Goal: Transaction & Acquisition: Download file/media

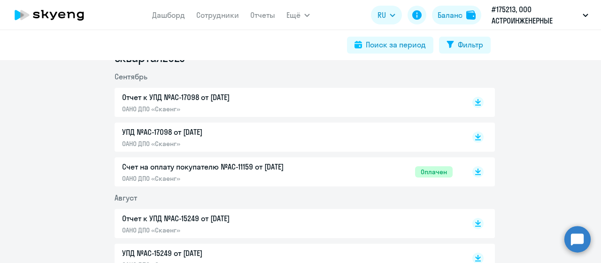
scroll to position [282, 0]
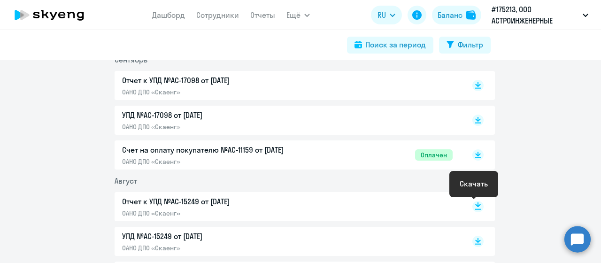
click at [476, 208] on rect at bounding box center [478, 206] width 11 height 11
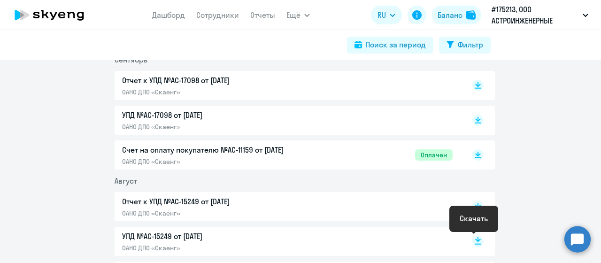
click at [473, 243] on rect at bounding box center [478, 241] width 11 height 11
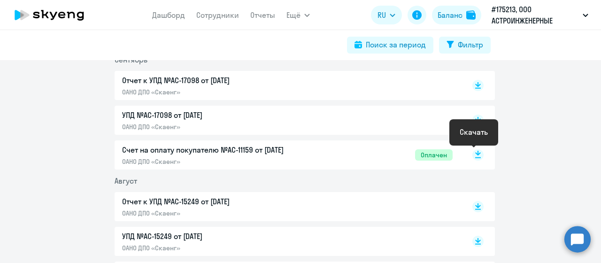
click at [474, 155] on rect at bounding box center [478, 154] width 11 height 11
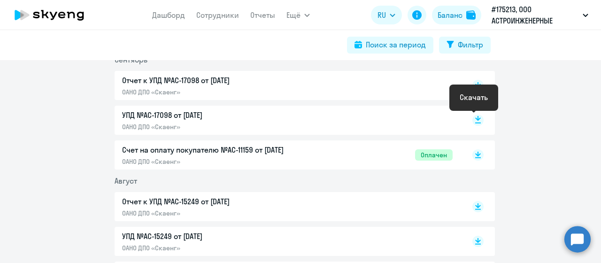
click at [473, 119] on rect at bounding box center [478, 120] width 11 height 11
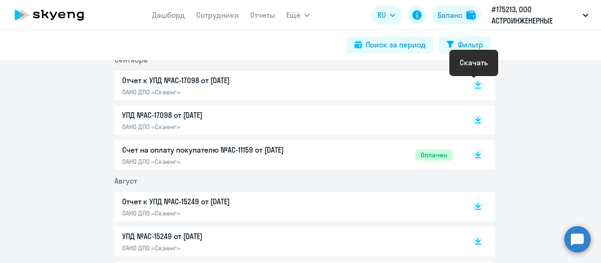
click at [475, 85] on rect at bounding box center [478, 85] width 11 height 11
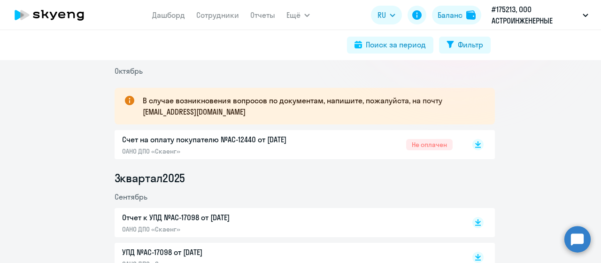
scroll to position [141, 0]
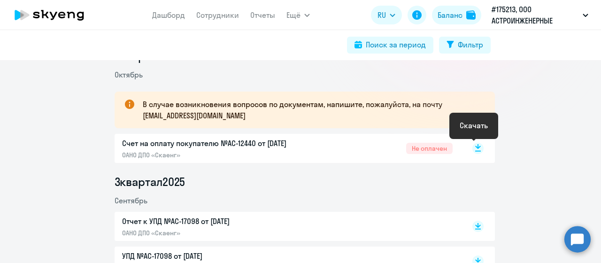
click at [473, 148] on rect at bounding box center [478, 148] width 11 height 11
